Goal: Check status: Check status

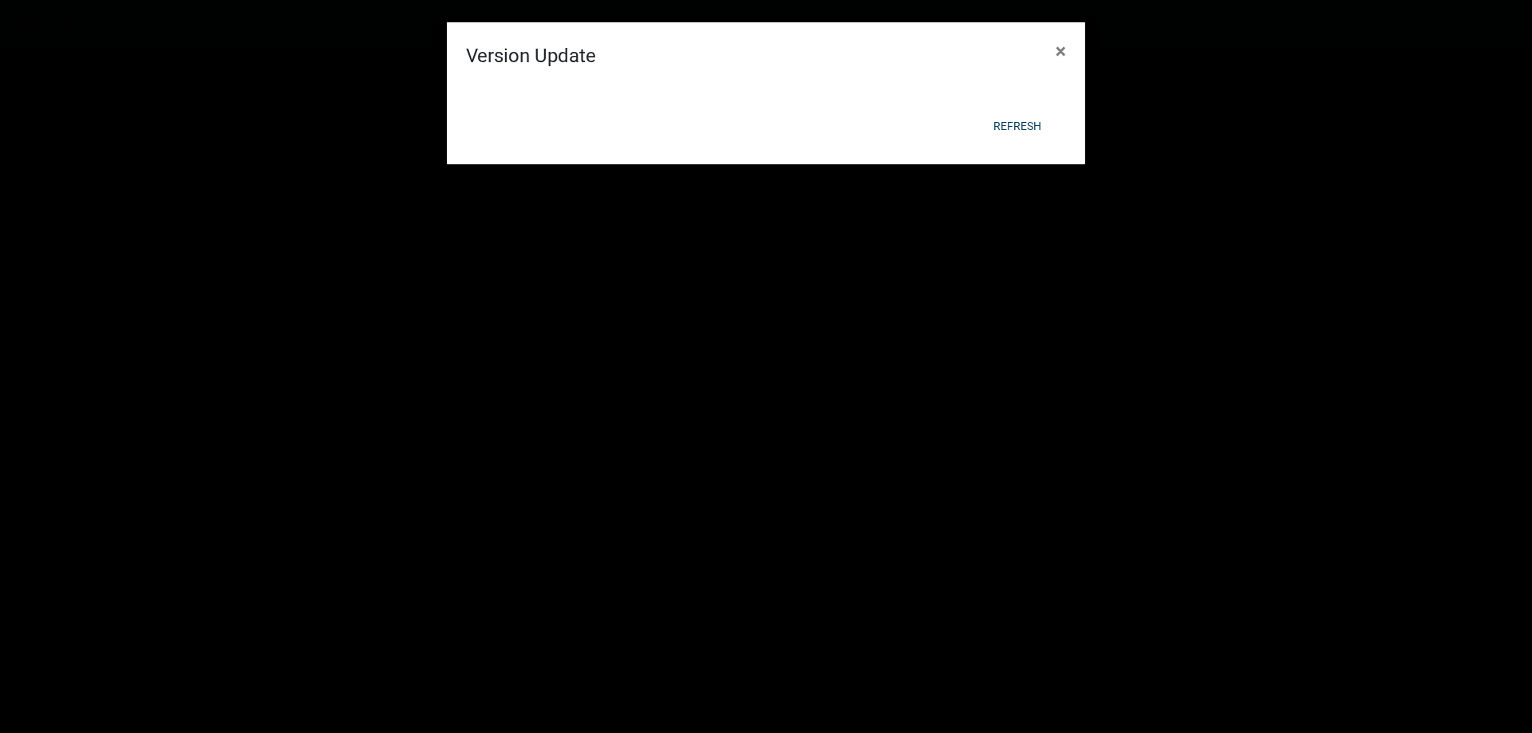
select select "3: 100"
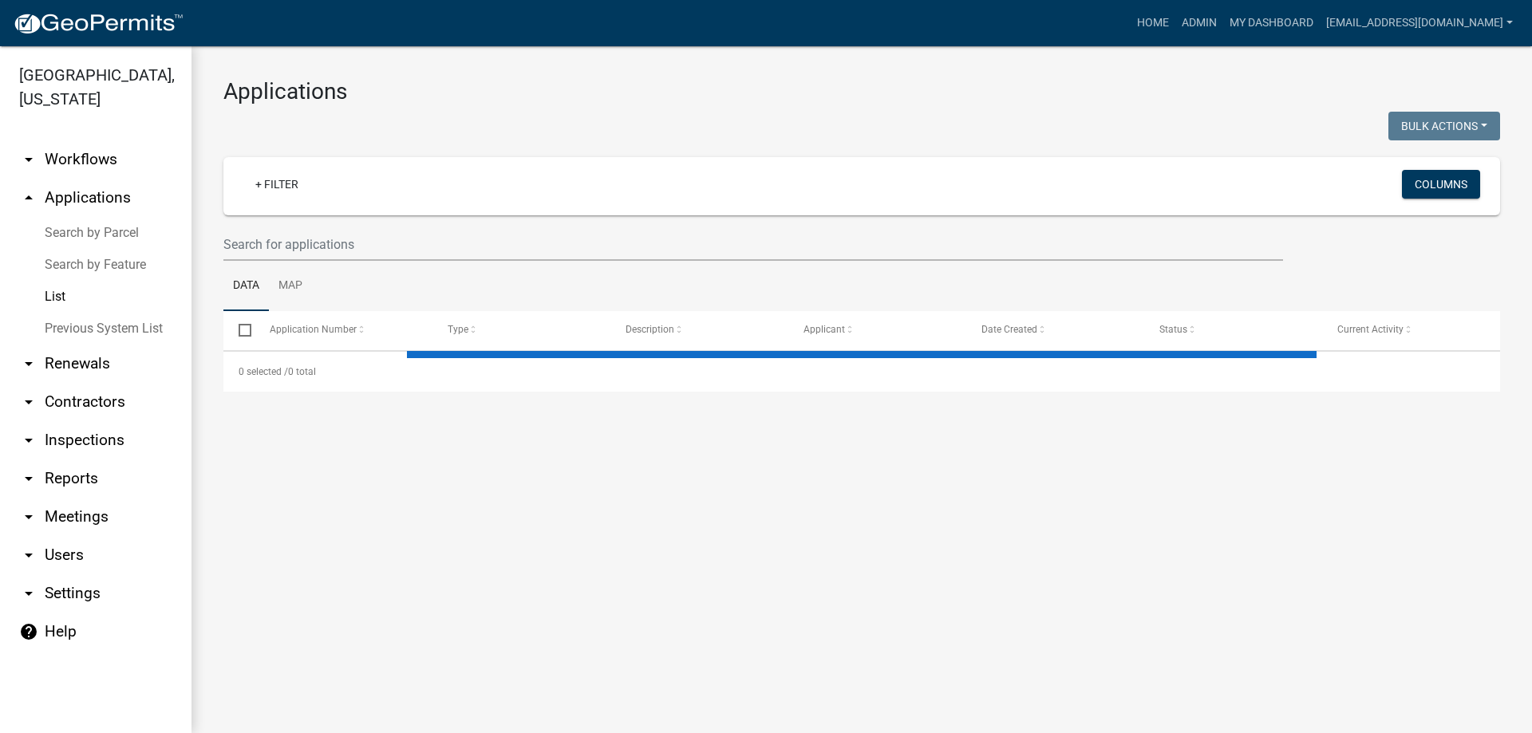
select select "3: 100"
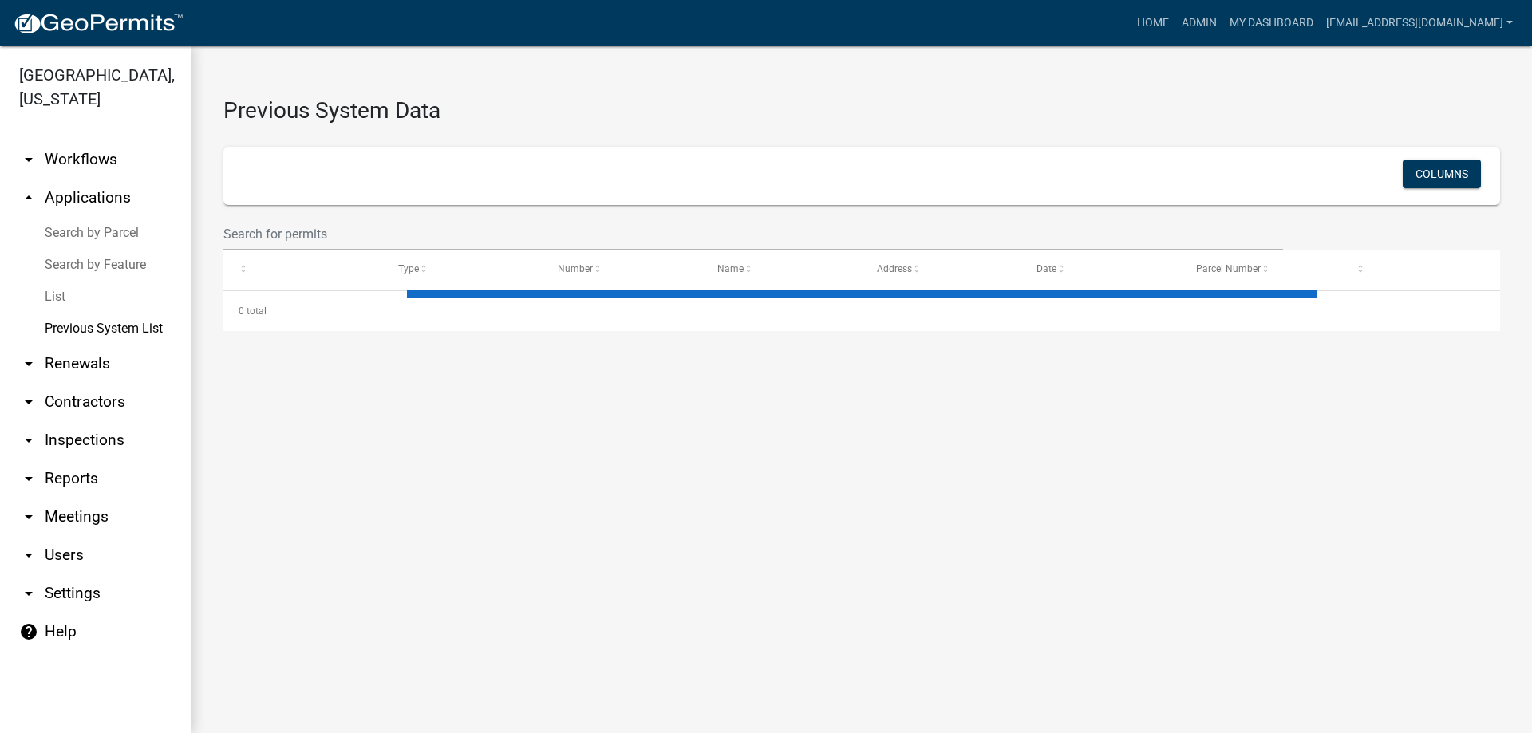
select select "1: 25"
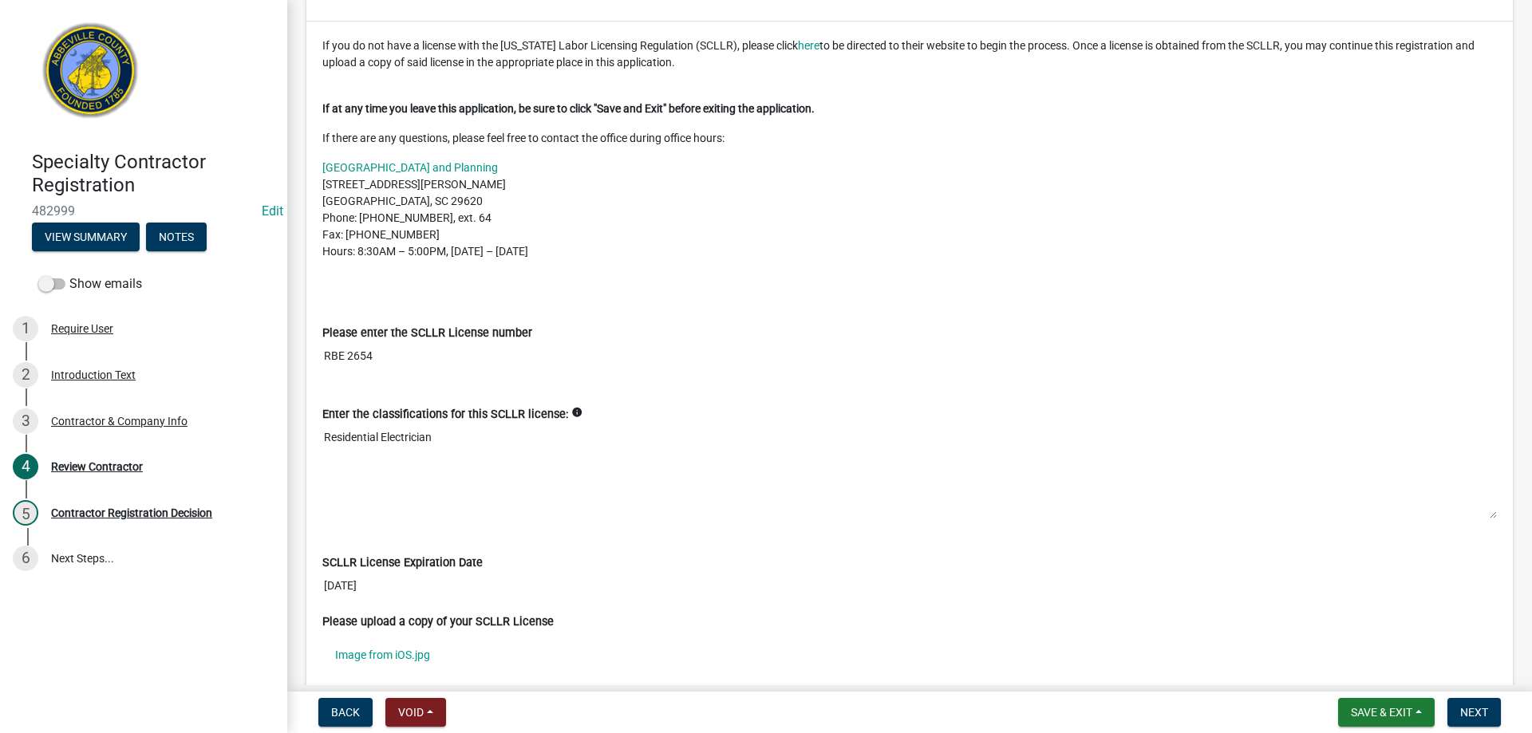
scroll to position [399, 0]
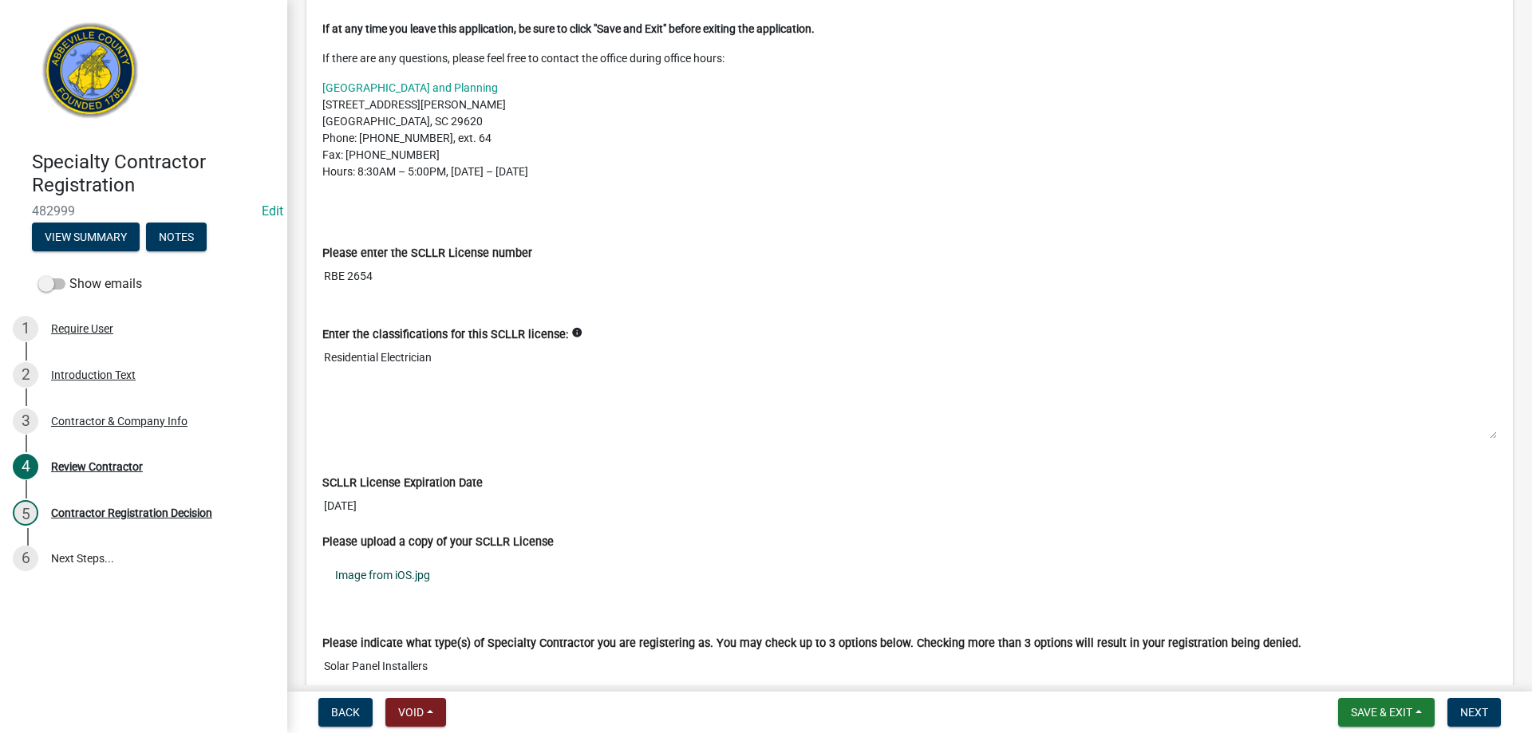
click at [416, 572] on link "Image from iOS.jpg" at bounding box center [909, 575] width 1175 height 37
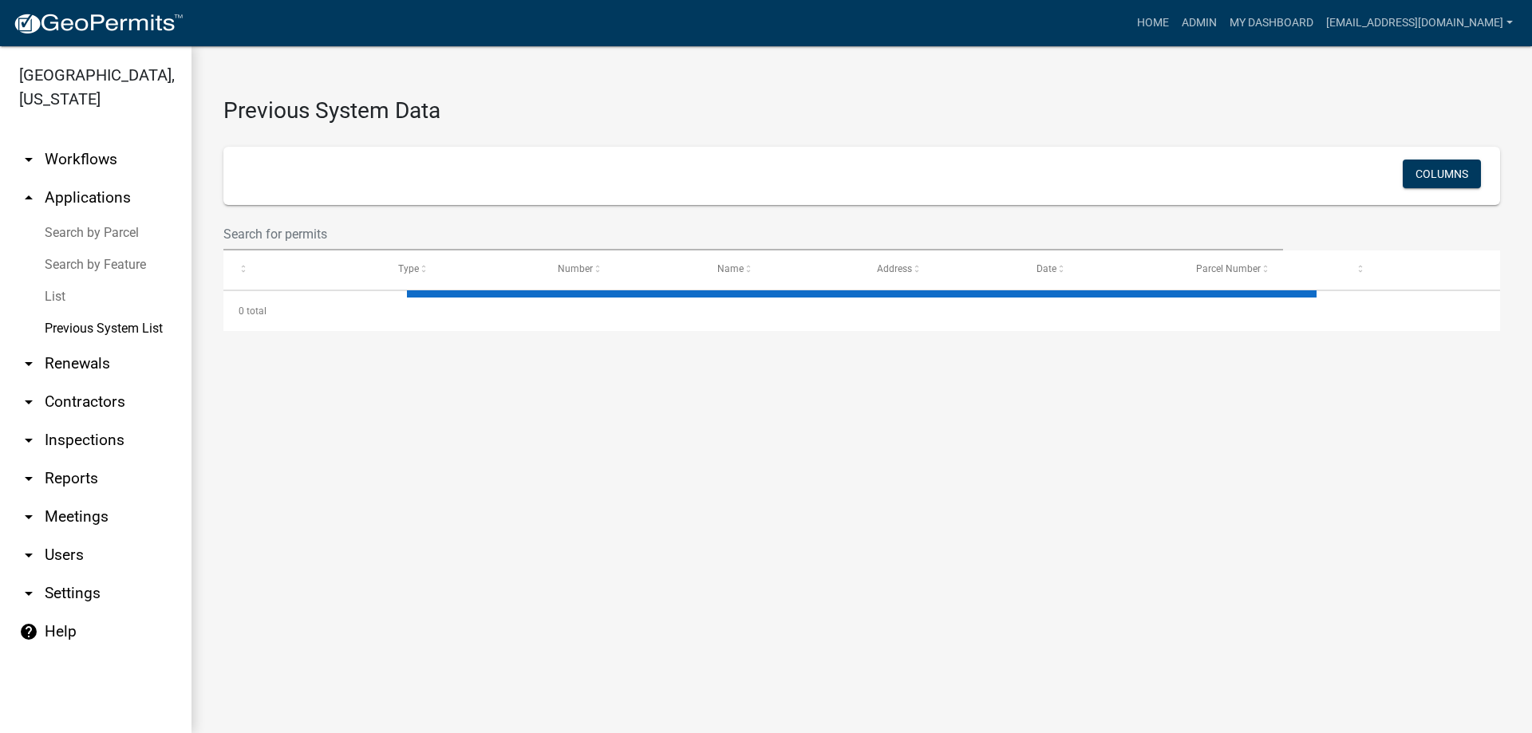
select select "1: 25"
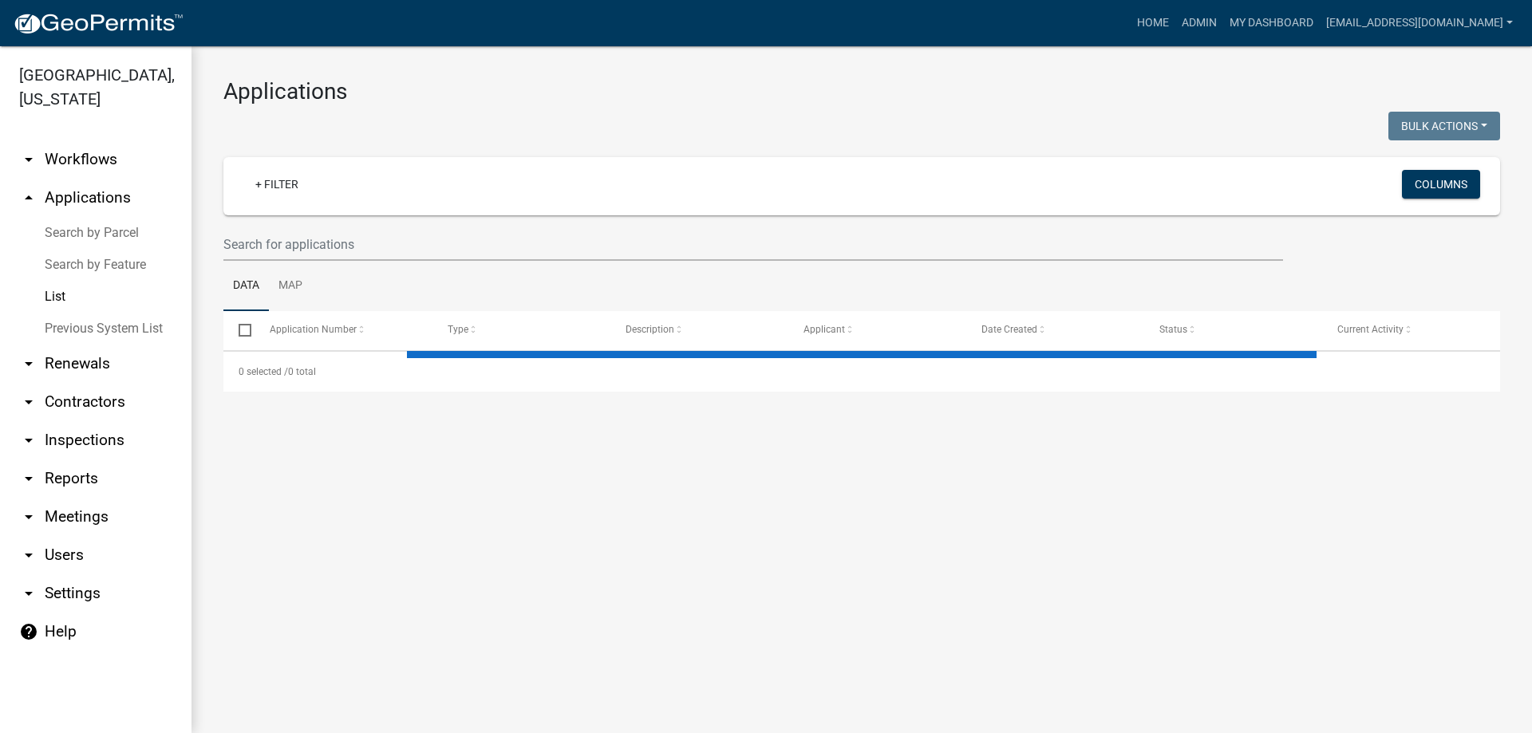
select select "3: 100"
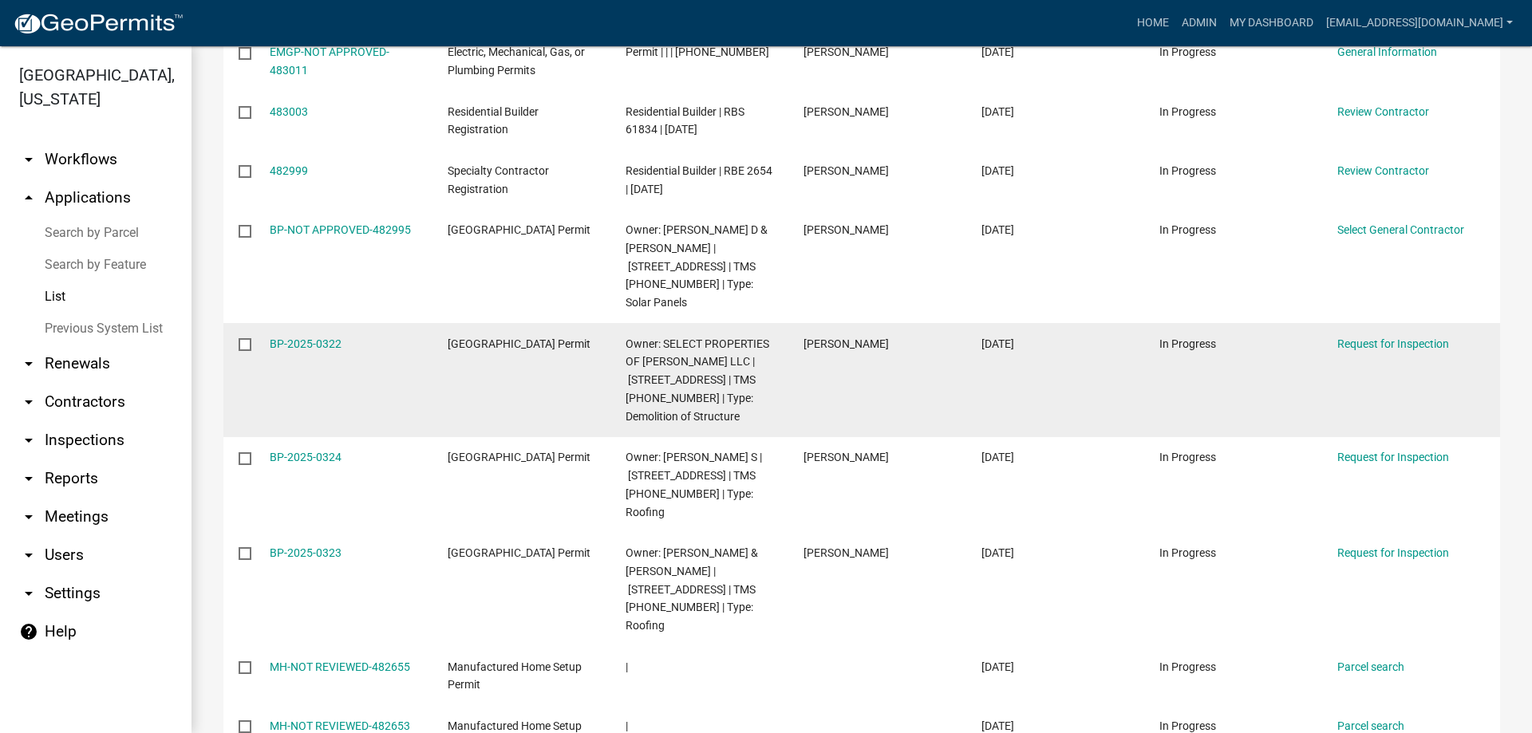
scroll to position [239, 0]
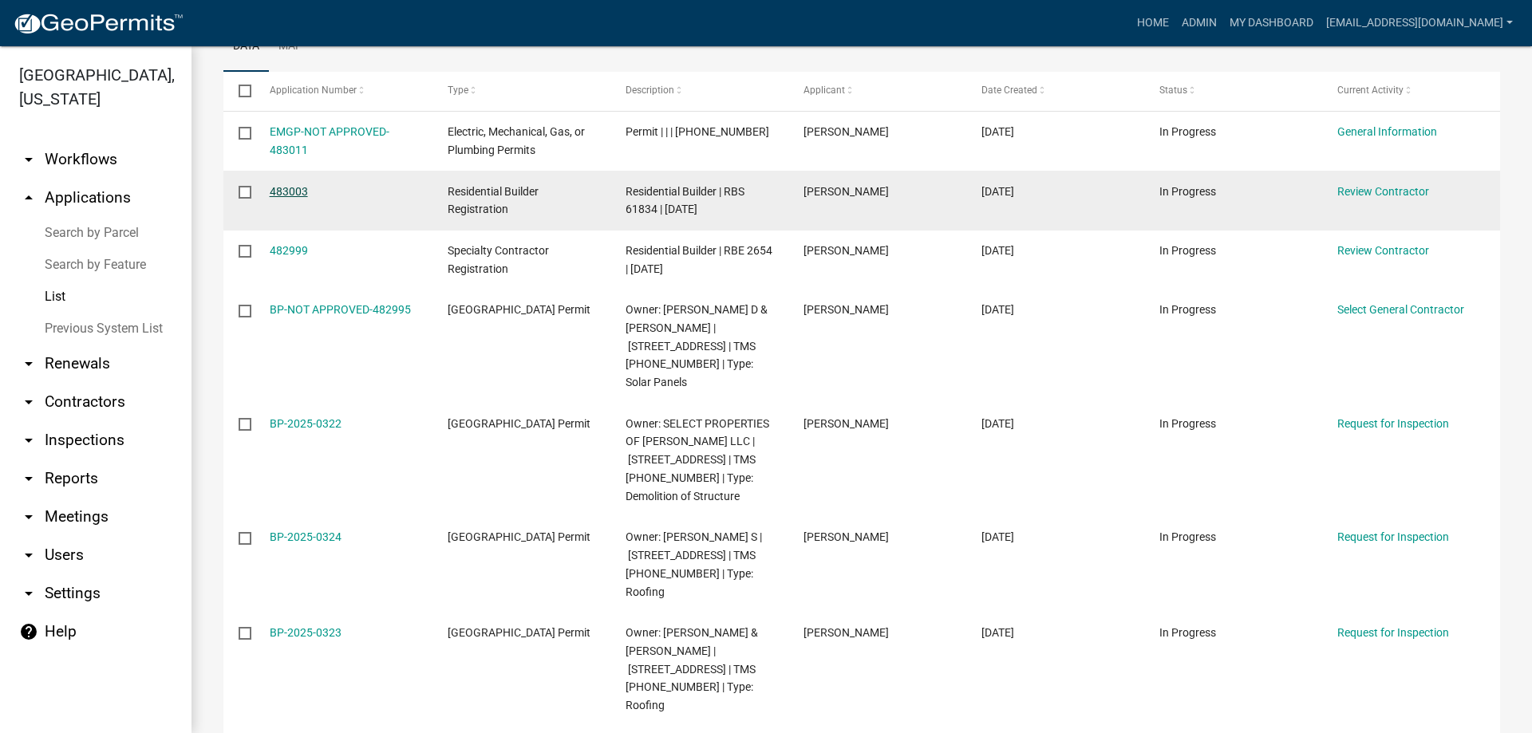
click at [290, 196] on link "483003" at bounding box center [289, 191] width 38 height 13
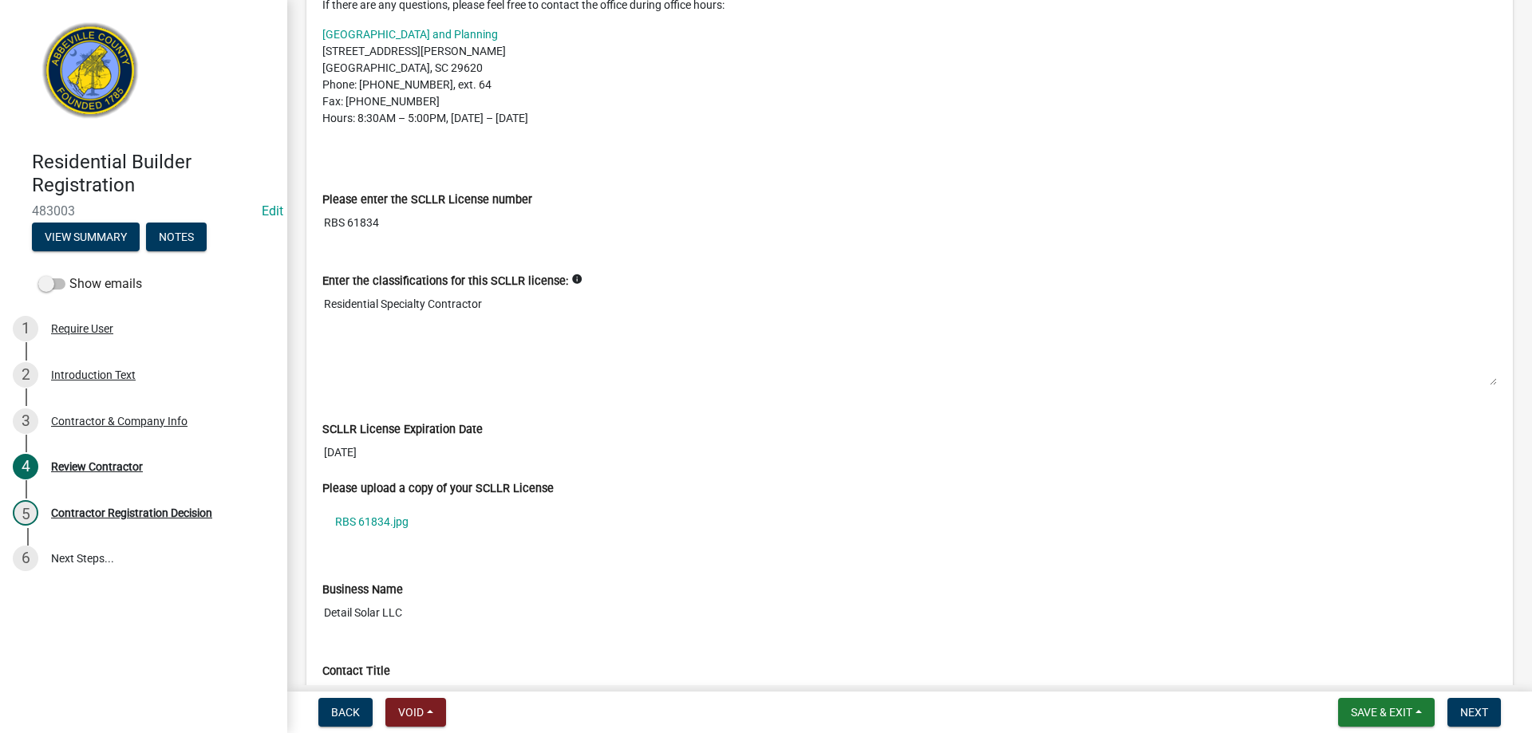
scroll to position [479, 0]
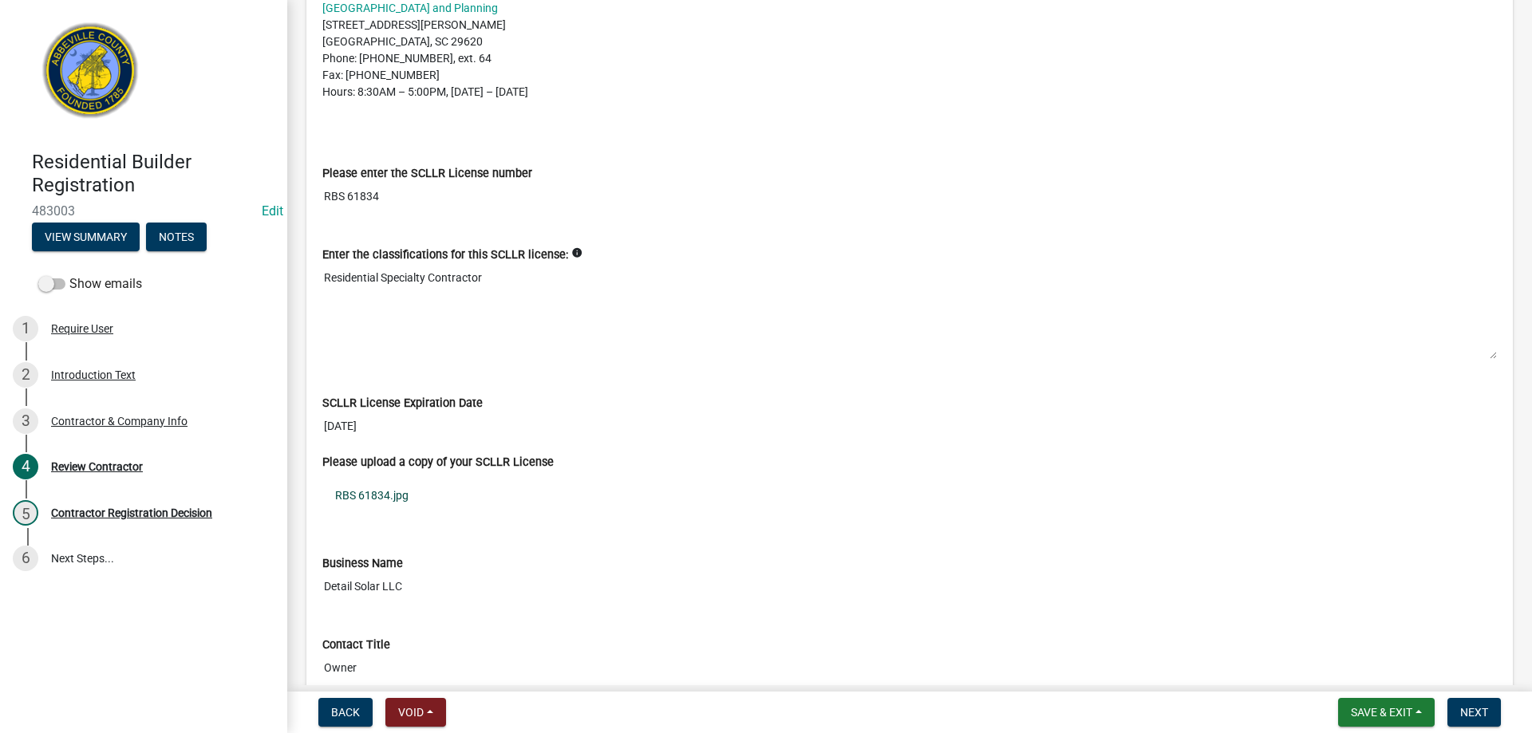
click at [359, 497] on link "RBS 61834.jpg" at bounding box center [909, 495] width 1175 height 37
